Goal: Task Accomplishment & Management: Use online tool/utility

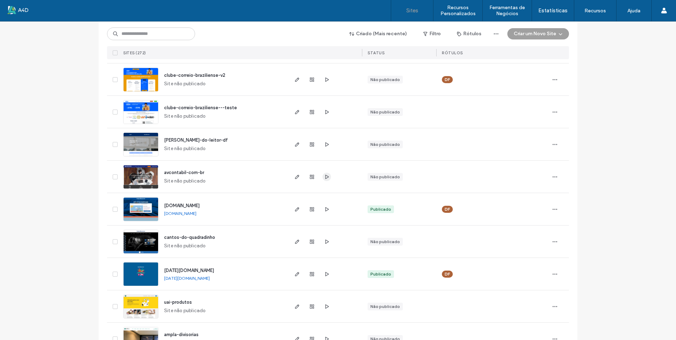
click at [324, 177] on icon "button" at bounding box center [327, 177] width 6 height 6
click at [324, 78] on icon "button" at bounding box center [327, 80] width 6 height 6
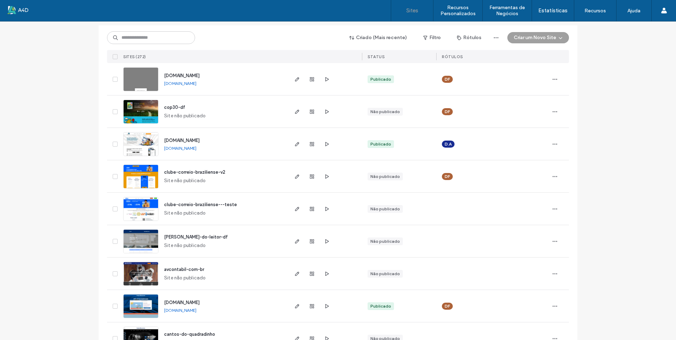
scroll to position [35, 0]
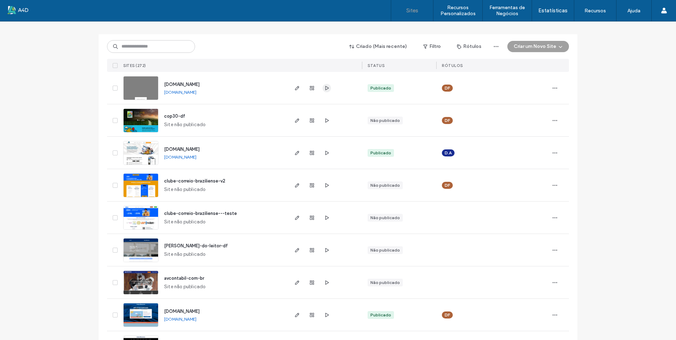
click at [324, 86] on icon "button" at bounding box center [327, 88] width 6 height 6
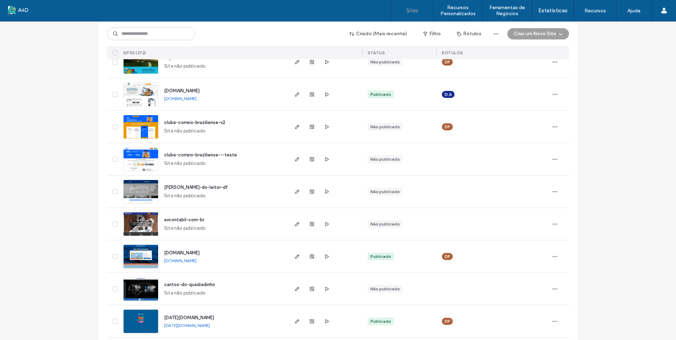
scroll to position [141, 0]
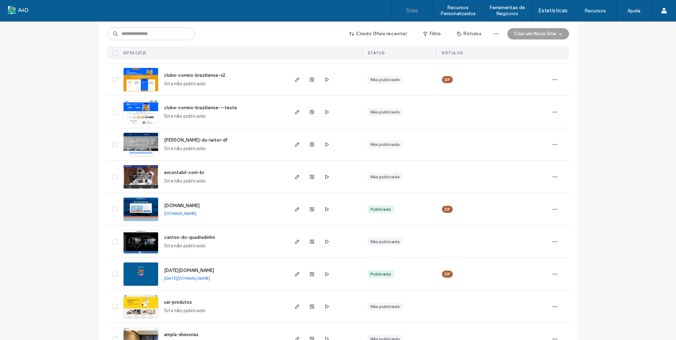
click at [179, 214] on link "[DOMAIN_NAME]" at bounding box center [180, 213] width 32 height 5
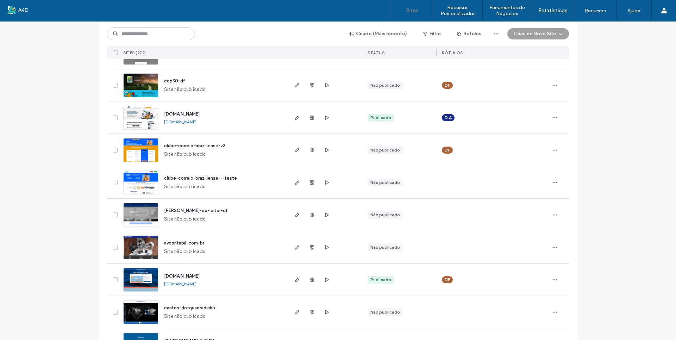
scroll to position [0, 0]
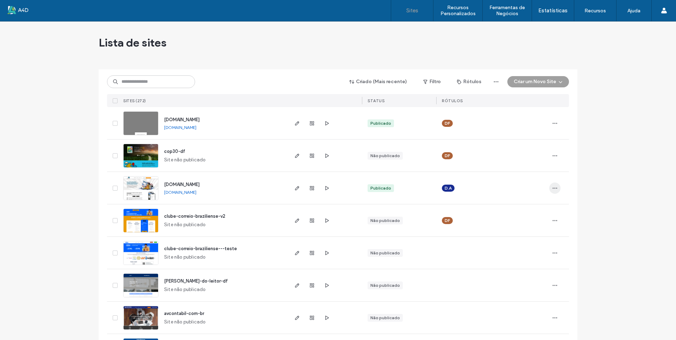
click at [552, 186] on icon "button" at bounding box center [555, 188] width 6 height 6
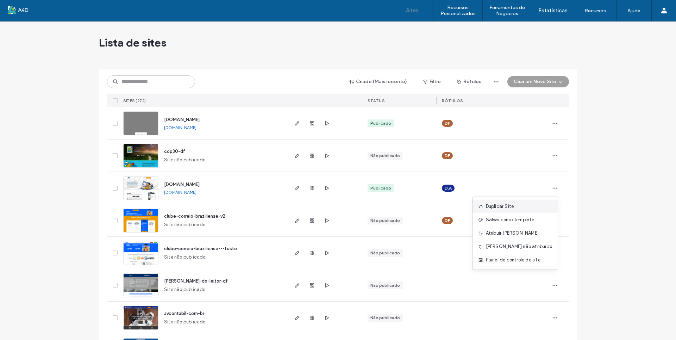
click at [514, 208] on span "Duplicar Site" at bounding box center [500, 206] width 28 height 7
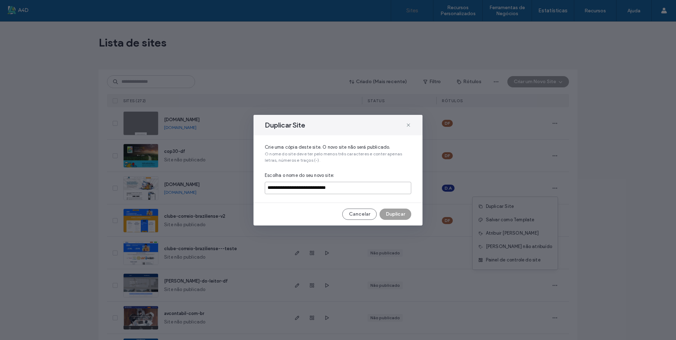
drag, startPoint x: 357, startPoint y: 188, endPoint x: 241, endPoint y: 188, distance: 115.9
click at [241, 188] on div "**********" at bounding box center [338, 170] width 676 height 340
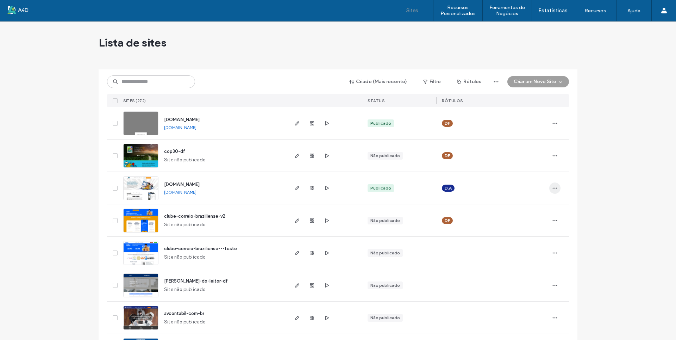
click at [553, 187] on icon "button" at bounding box center [555, 188] width 6 height 6
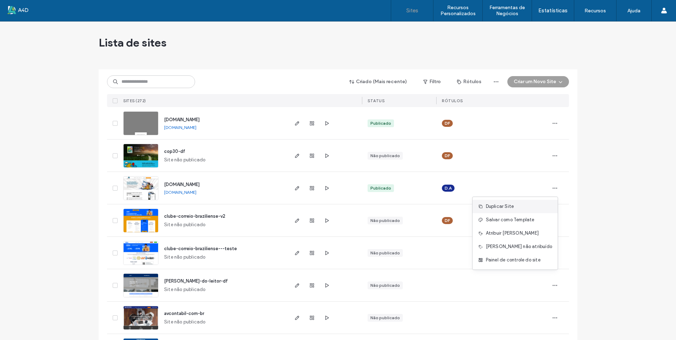
click at [514, 207] on span "Duplicar Site" at bounding box center [500, 206] width 28 height 7
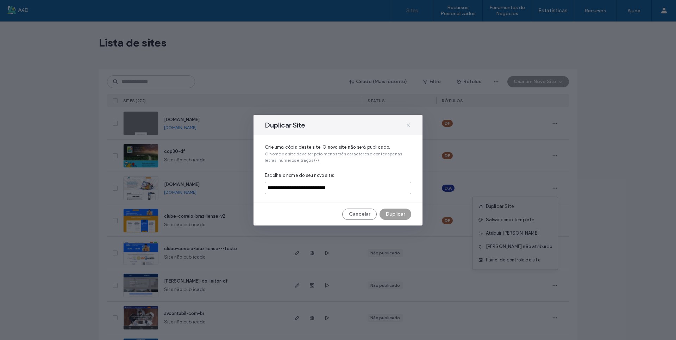
drag, startPoint x: 364, startPoint y: 189, endPoint x: 262, endPoint y: 189, distance: 102.1
click at [262, 189] on div "**********" at bounding box center [338, 168] width 169 height 67
type input "*"
type input "**********"
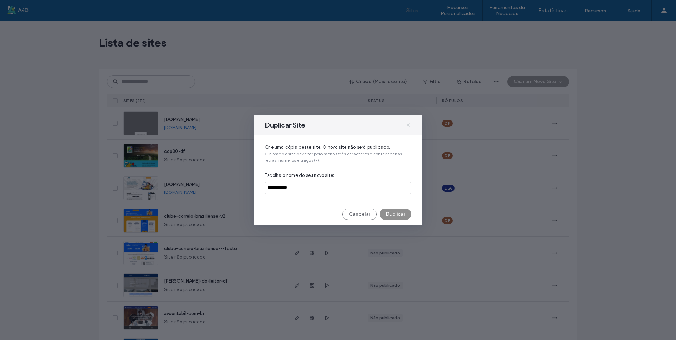
click at [394, 217] on button "Duplicar" at bounding box center [396, 214] width 32 height 11
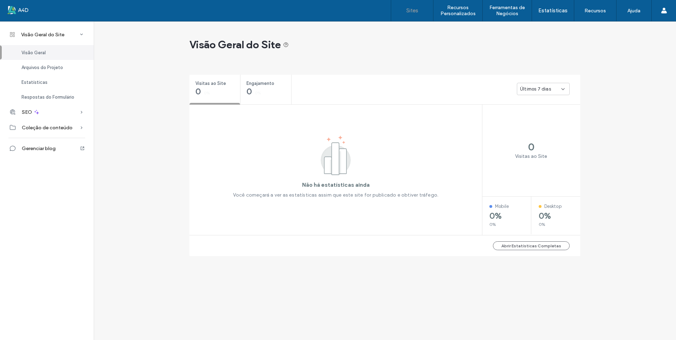
click at [416, 10] on label "Sites" at bounding box center [412, 10] width 12 height 6
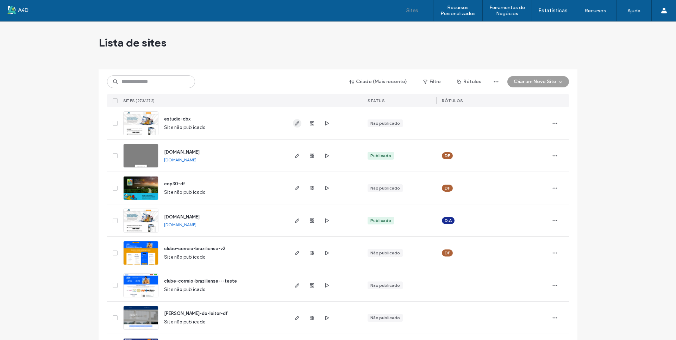
click at [296, 123] on use "button" at bounding box center [297, 123] width 4 height 4
